Goal: Task Accomplishment & Management: Use online tool/utility

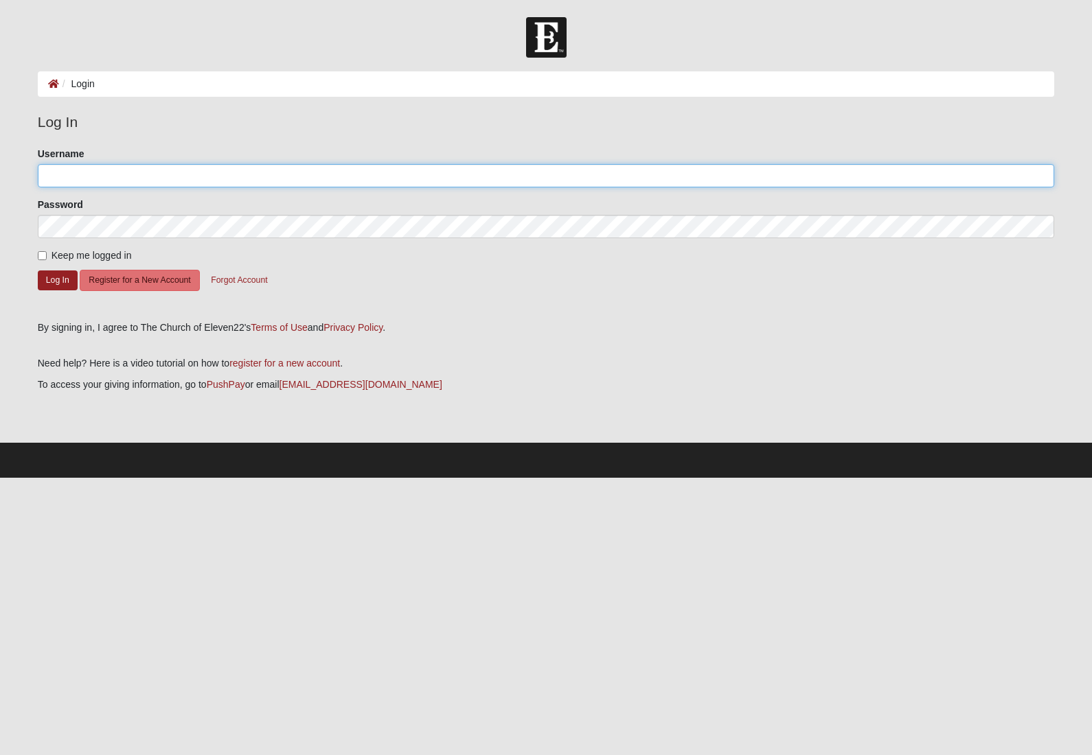
type input "dcarle"
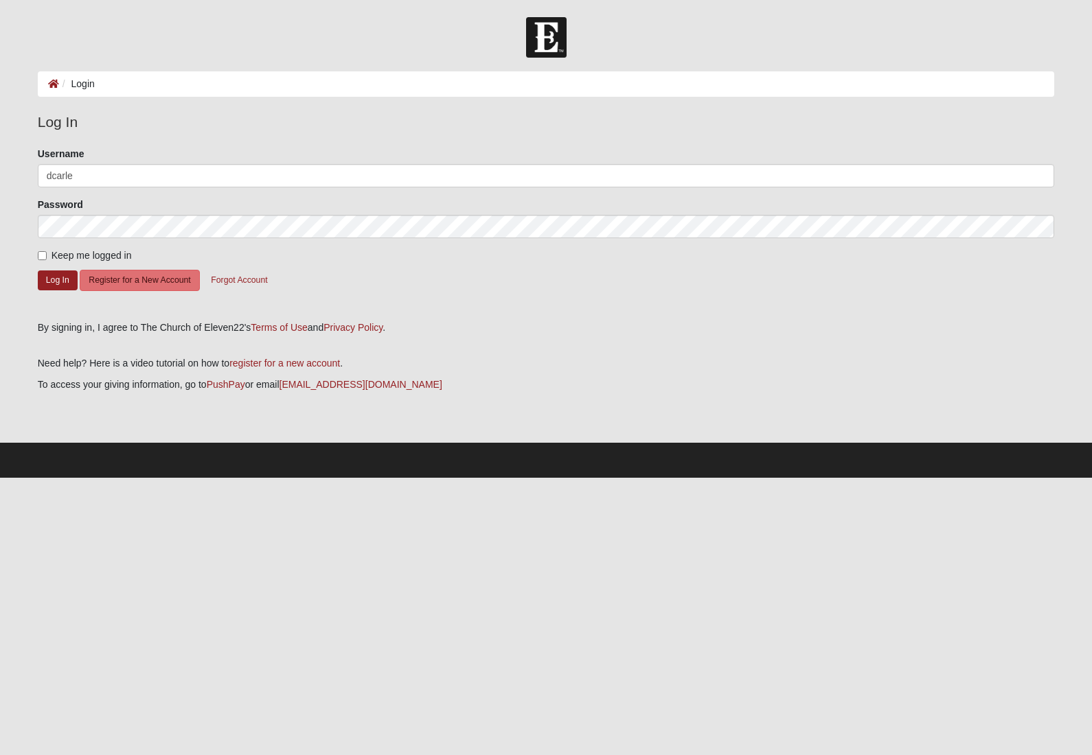
click at [57, 279] on button "Log In" at bounding box center [58, 281] width 40 height 20
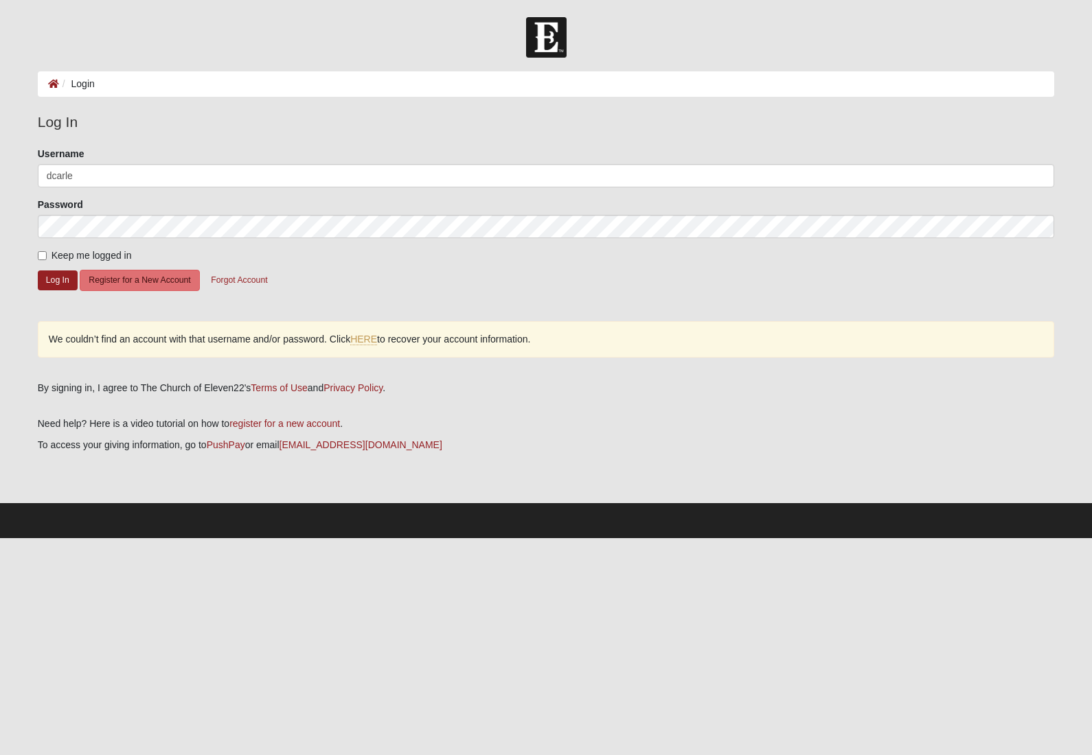
click at [38, 260] on input "Keep me logged in" at bounding box center [42, 255] width 9 height 9
checkbox input "true"
click at [49, 279] on button "Log In" at bounding box center [58, 281] width 40 height 20
click at [59, 284] on button "Log In" at bounding box center [58, 281] width 40 height 20
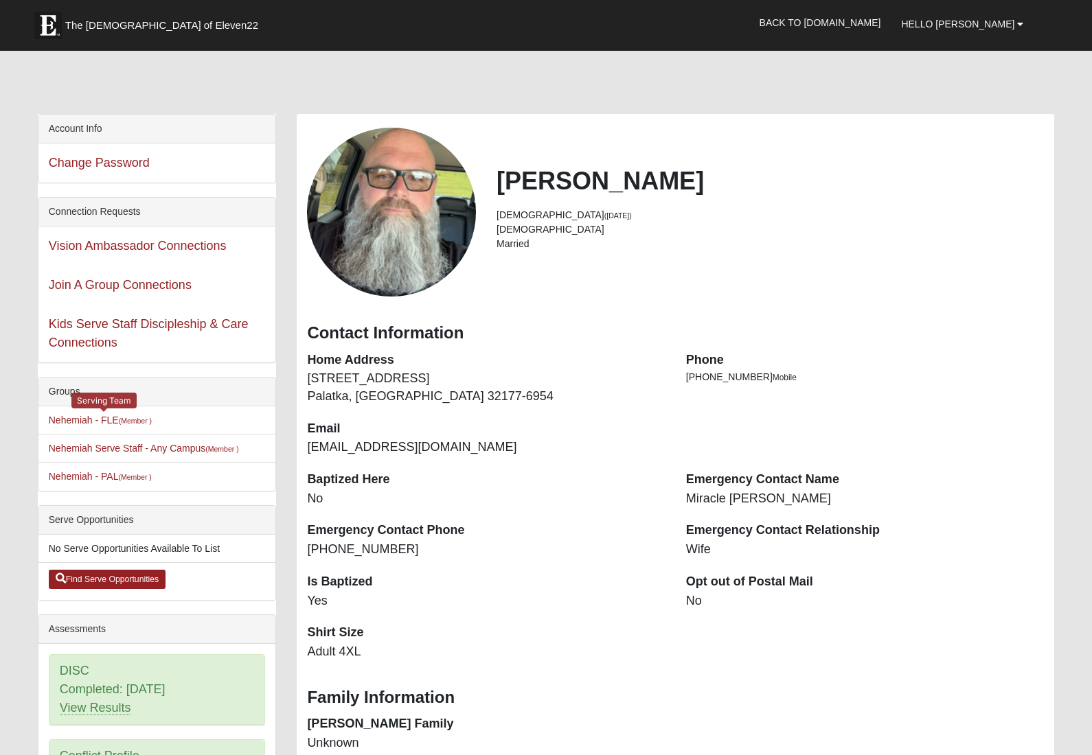
click at [79, 426] on link "Nehemiah - FLE (Member )" at bounding box center [100, 420] width 103 height 11
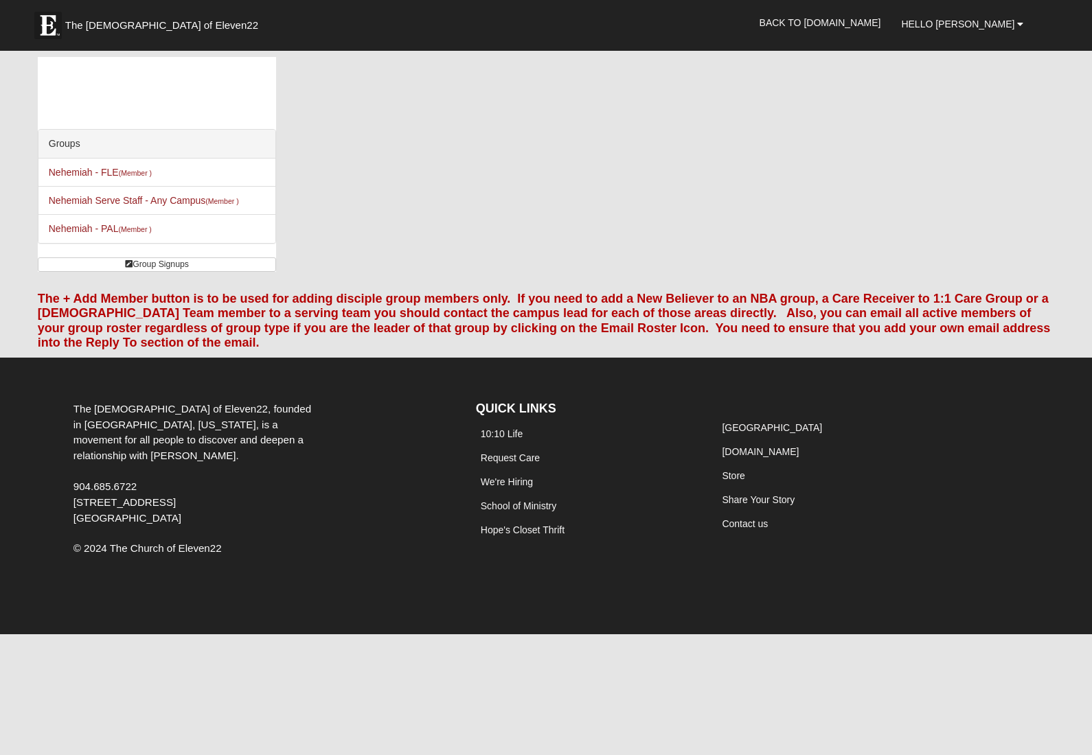
click at [78, 178] on link "Nehemiah - FLE (Member )" at bounding box center [100, 172] width 103 height 11
click at [89, 204] on link "Nehemiah Serve Staff - Any Campus (Member )" at bounding box center [144, 200] width 190 height 11
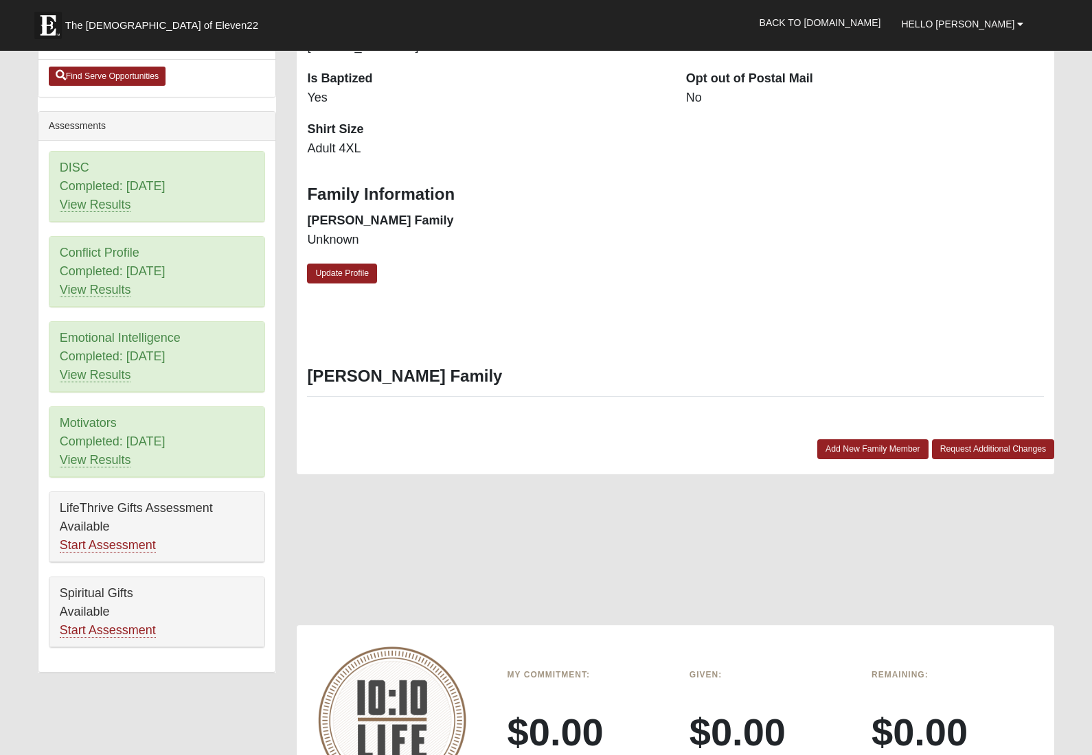
scroll to position [503, 0]
click at [87, 461] on link "View Results" at bounding box center [95, 461] width 71 height 14
click at [104, 549] on link "Start Assessment" at bounding box center [108, 545] width 96 height 14
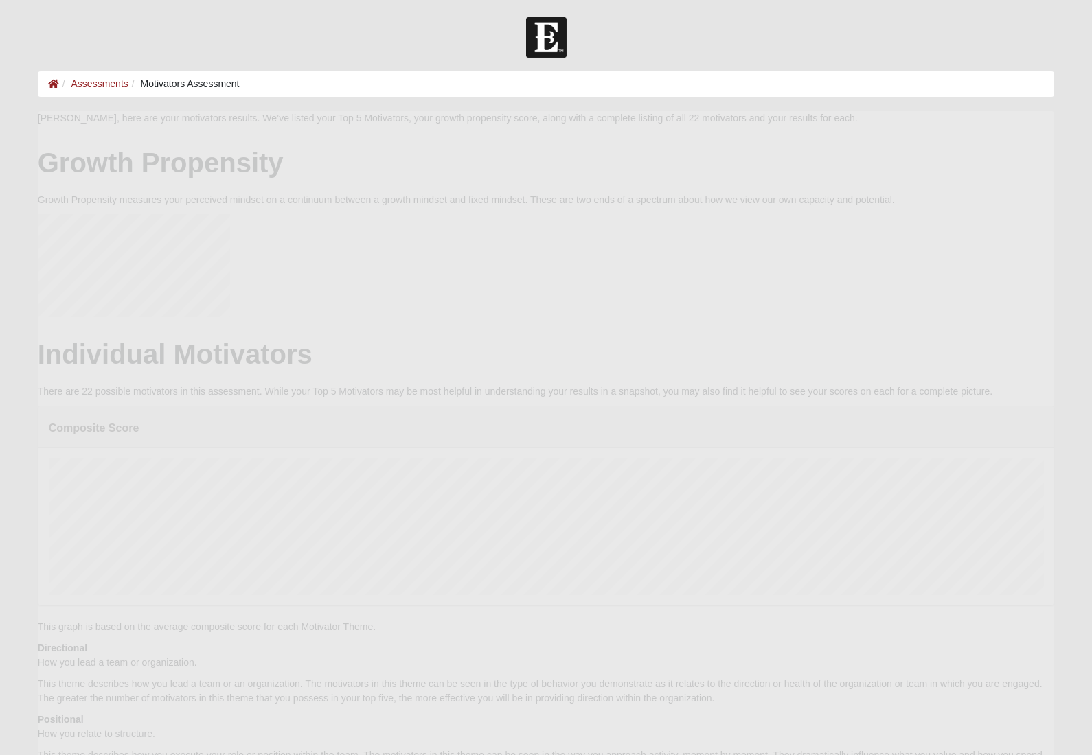
scroll to position [275, 994]
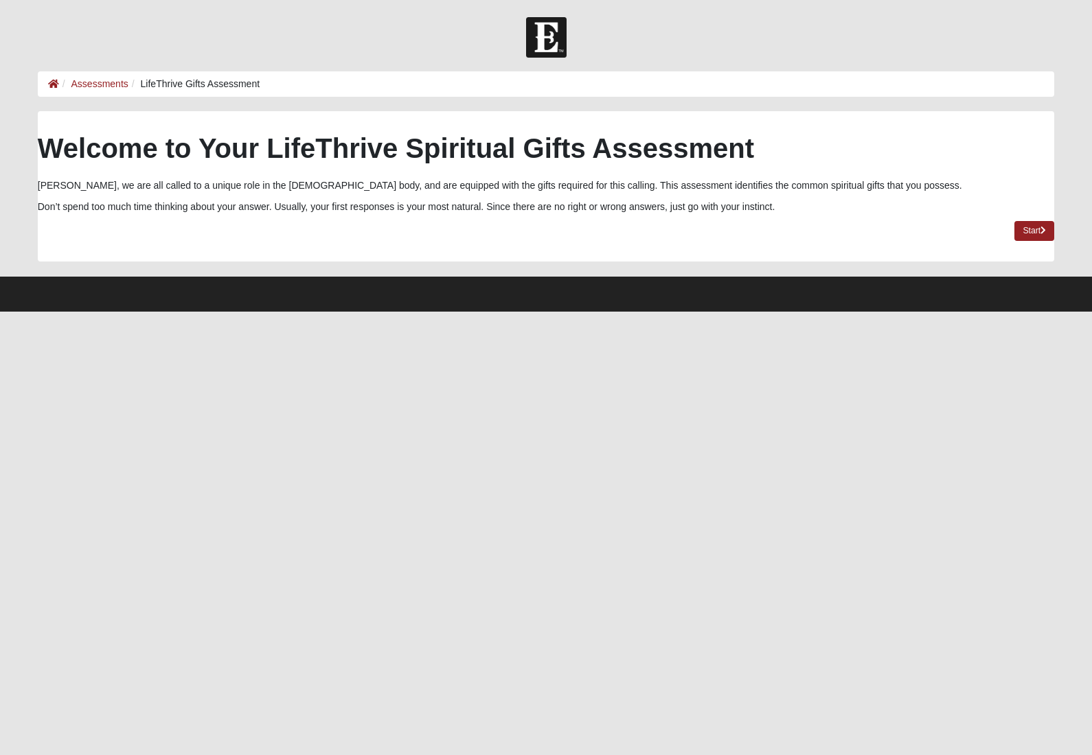
click at [1029, 212] on p "Don’t spend too much time thinking about your answer. Usually, your first respo…" at bounding box center [546, 207] width 1017 height 14
click at [1041, 239] on link "Start" at bounding box center [1034, 231] width 40 height 20
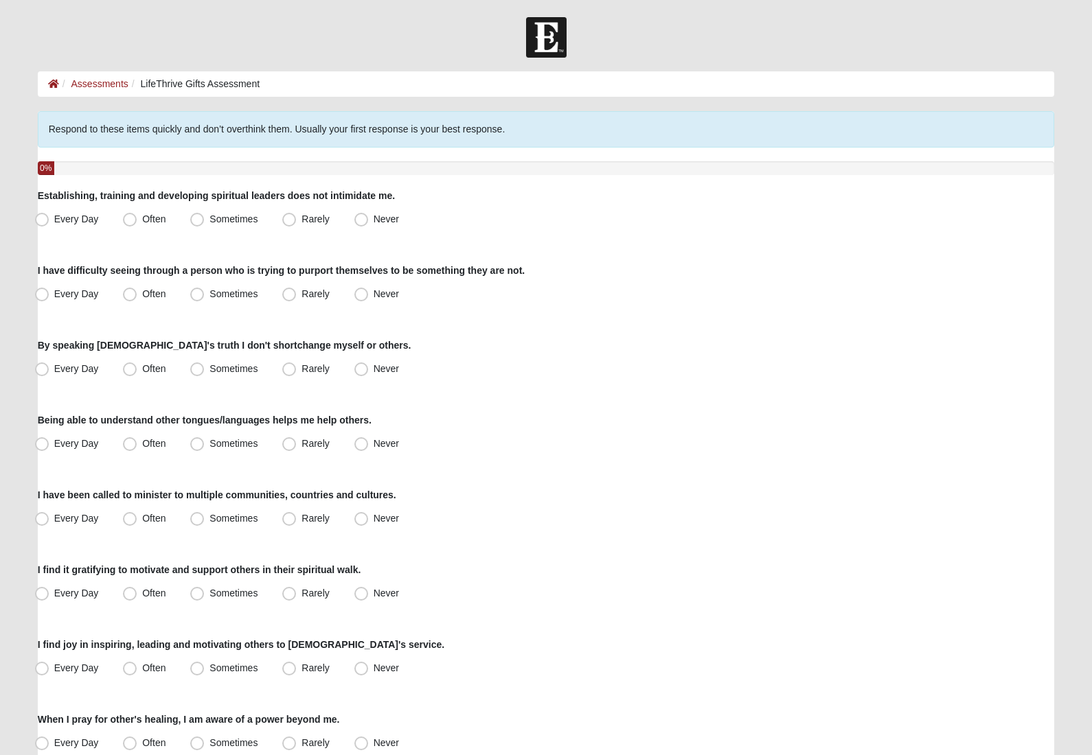
click at [209, 218] on span "Sometimes" at bounding box center [233, 219] width 48 height 11
click at [201, 218] on input "Sometimes" at bounding box center [200, 219] width 9 height 9
radio input "true"
click at [481, 635] on div "Respond to these items quickly and don’t overthink them. Usually your first res…" at bounding box center [546, 769] width 1017 height 1317
